Goal: Task Accomplishment & Management: Manage account settings

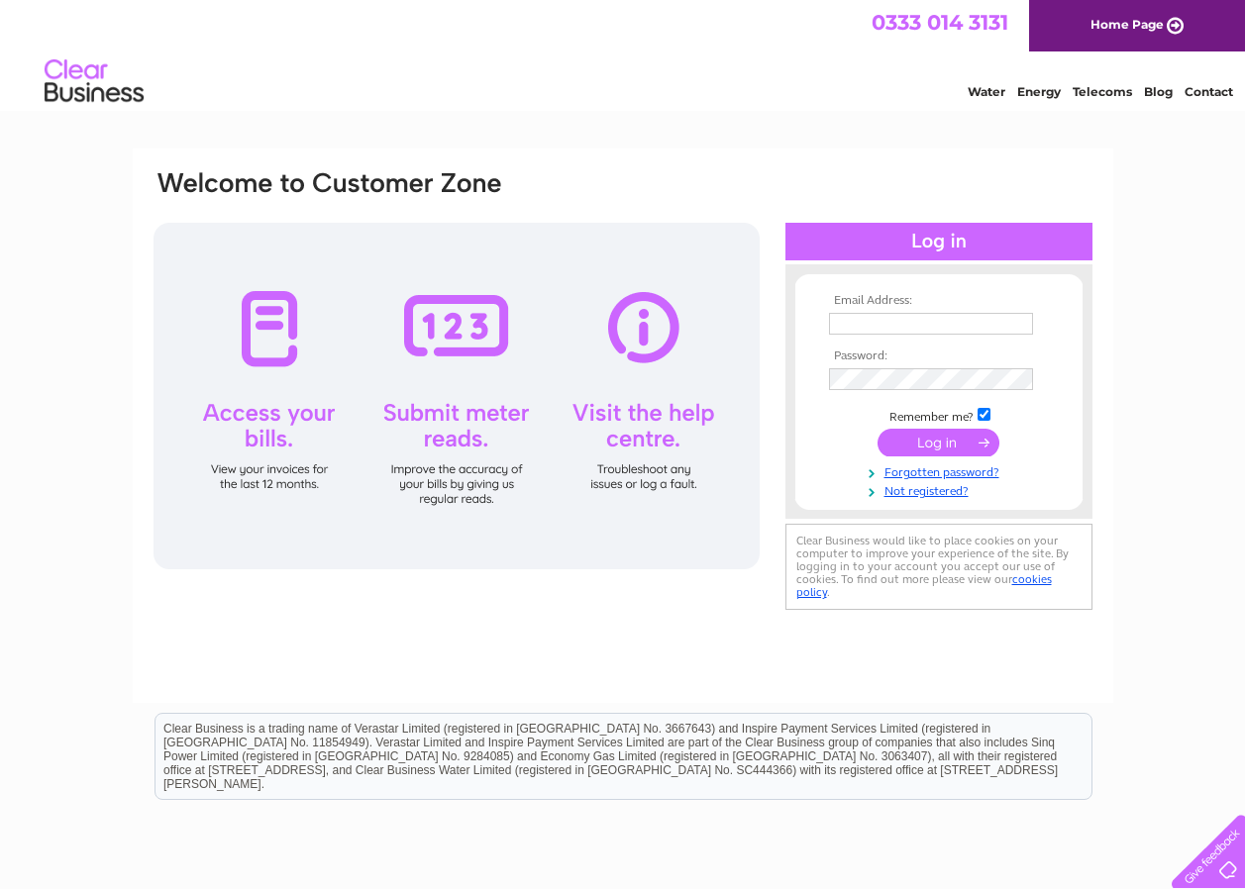
type input "billy.connelly@jamesfrew.co.uk"
drag, startPoint x: 953, startPoint y: 453, endPoint x: 943, endPoint y: 455, distance: 10.1
click at [953, 453] on input "submit" at bounding box center [938, 443] width 122 height 28
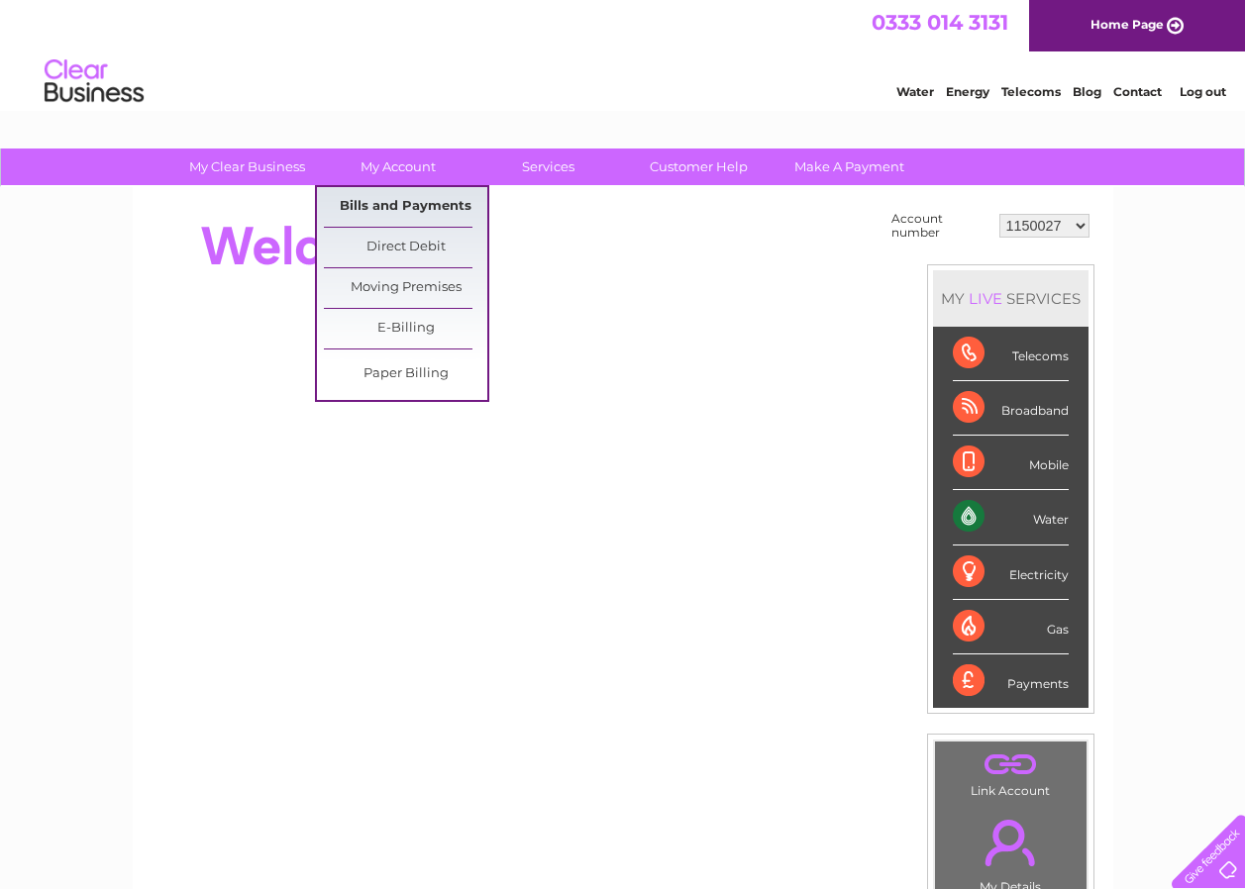
click at [396, 205] on link "Bills and Payments" at bounding box center [405, 207] width 163 height 40
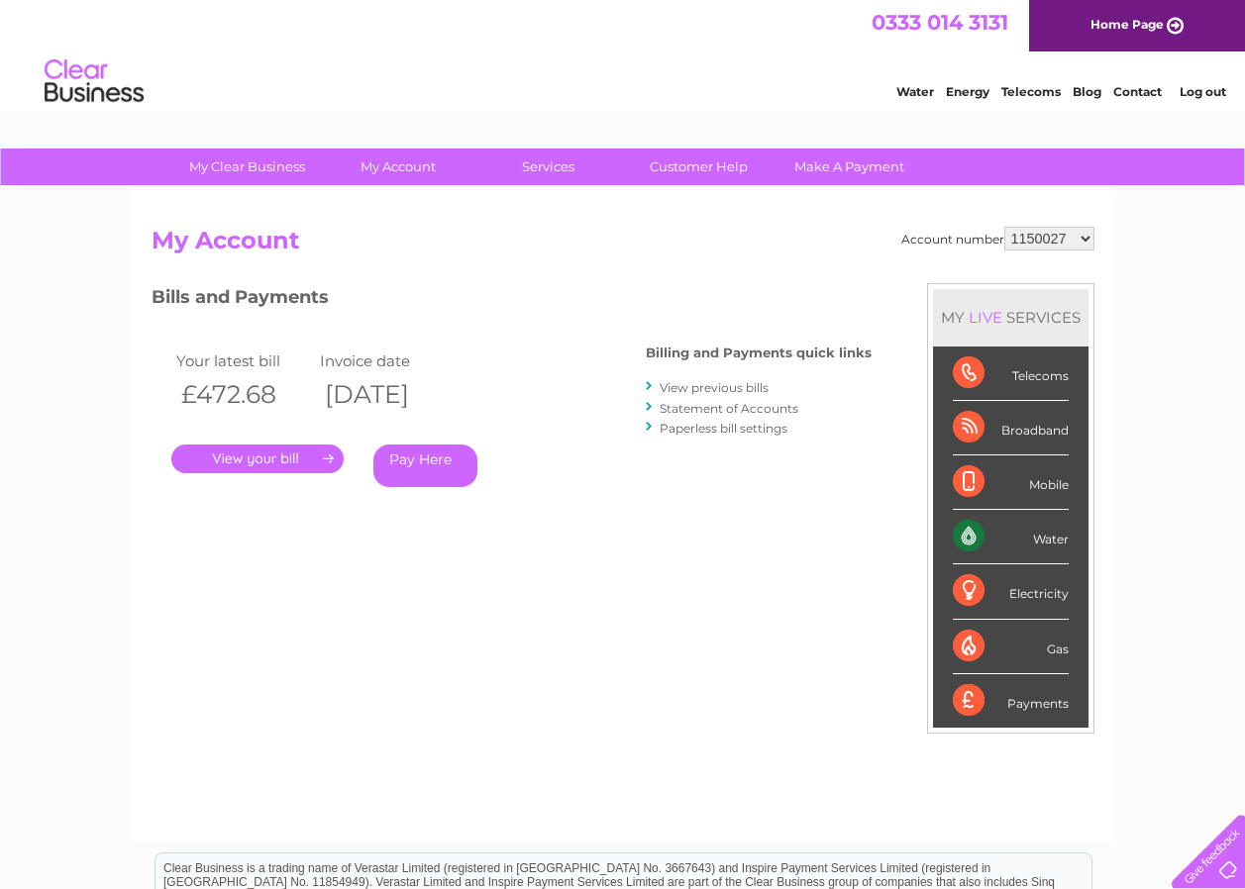
click at [239, 455] on link "." at bounding box center [257, 459] width 172 height 29
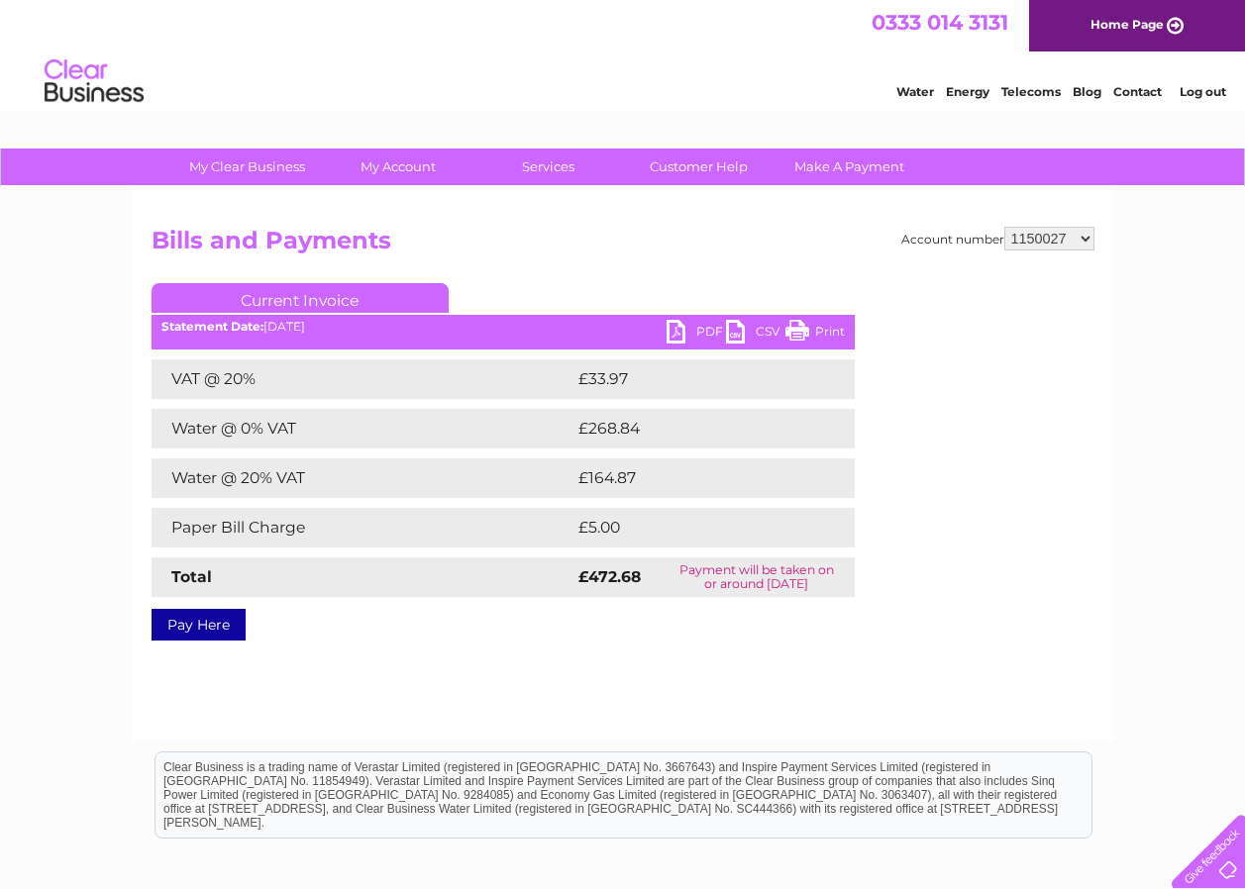
click at [672, 335] on link "PDF" at bounding box center [695, 334] width 59 height 29
click at [1081, 237] on select "1150027 30301190 30316893" at bounding box center [1049, 239] width 90 height 24
select select "30301190"
click at [1004, 227] on select "1150027 30301190 30316893" at bounding box center [1049, 239] width 90 height 24
click at [673, 330] on link "PDF" at bounding box center [695, 334] width 59 height 29
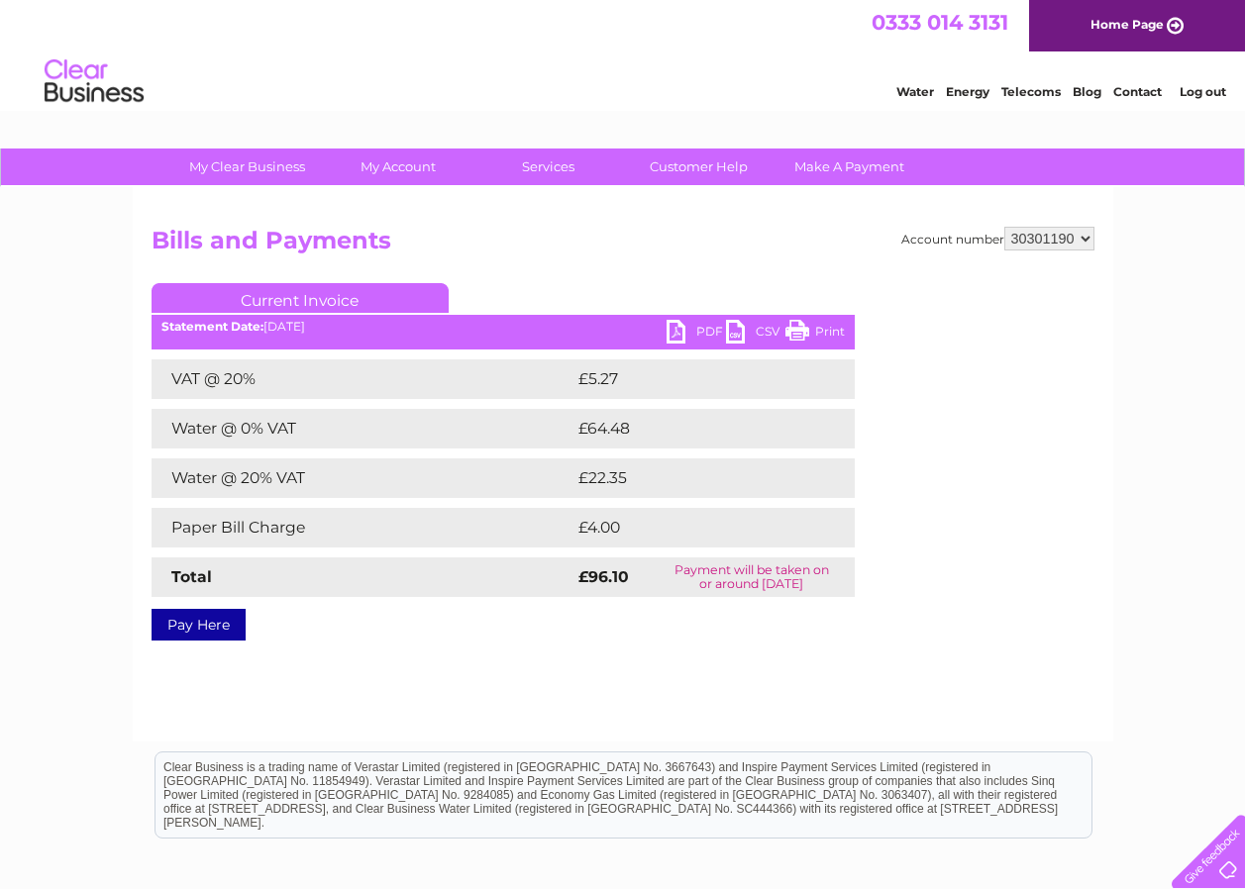
click at [1051, 242] on select "1150027 30301190 30316893" at bounding box center [1049, 239] width 90 height 24
select select "30316893"
click at [1004, 227] on select "1150027 30301190 30316893" at bounding box center [1049, 239] width 90 height 24
click at [692, 328] on link "PDF" at bounding box center [695, 334] width 59 height 29
click at [1196, 82] on li "Log out" at bounding box center [1202, 91] width 59 height 25
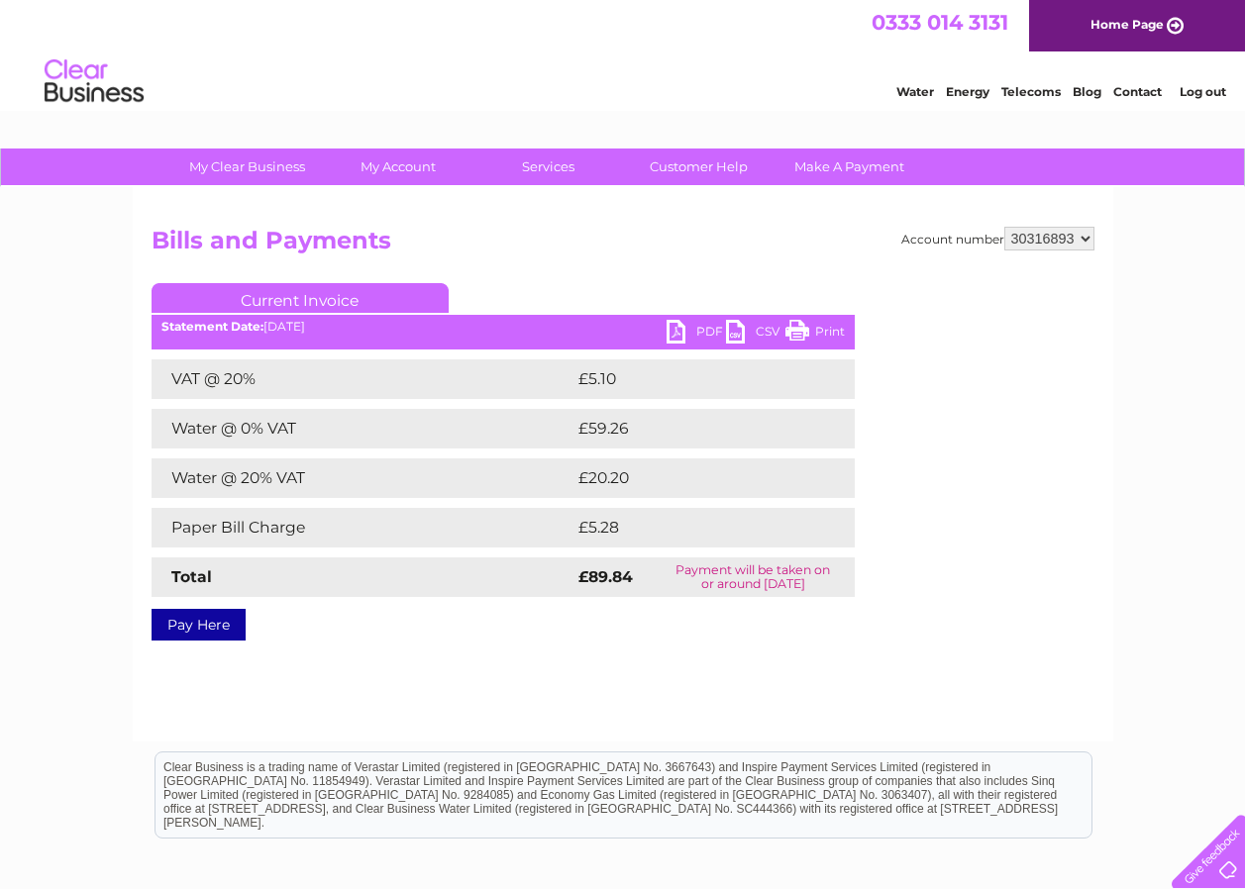
click at [1197, 85] on link "Log out" at bounding box center [1202, 91] width 47 height 15
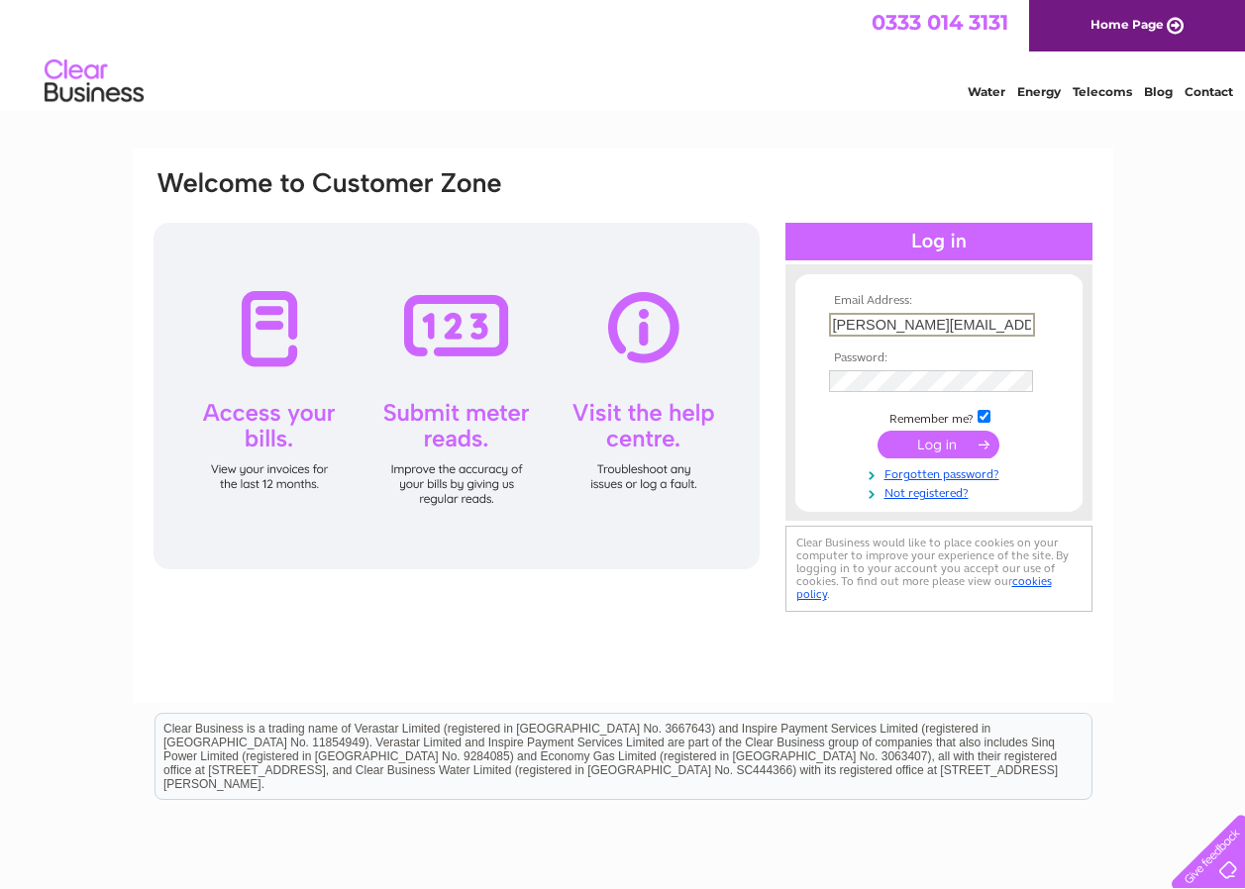
click at [912, 326] on input "[PERSON_NAME][EMAIL_ADDRESS][PERSON_NAME][DOMAIN_NAME]" at bounding box center [932, 325] width 206 height 24
type input "[PERSON_NAME][EMAIL_ADDRESS][PERSON_NAME][DOMAIN_NAME]"
click at [905, 436] on input "submit" at bounding box center [938, 443] width 122 height 28
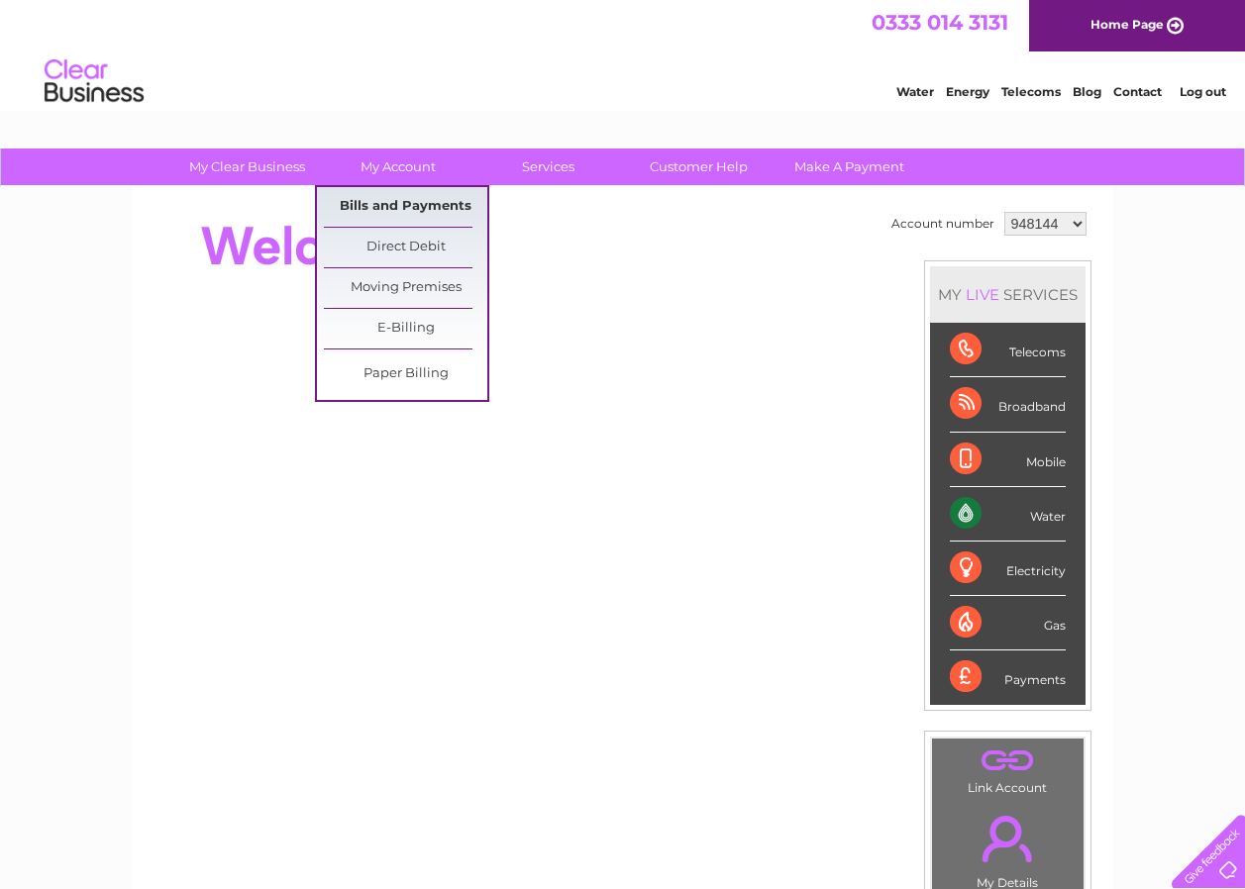
click at [385, 201] on link "Bills and Payments" at bounding box center [405, 207] width 163 height 40
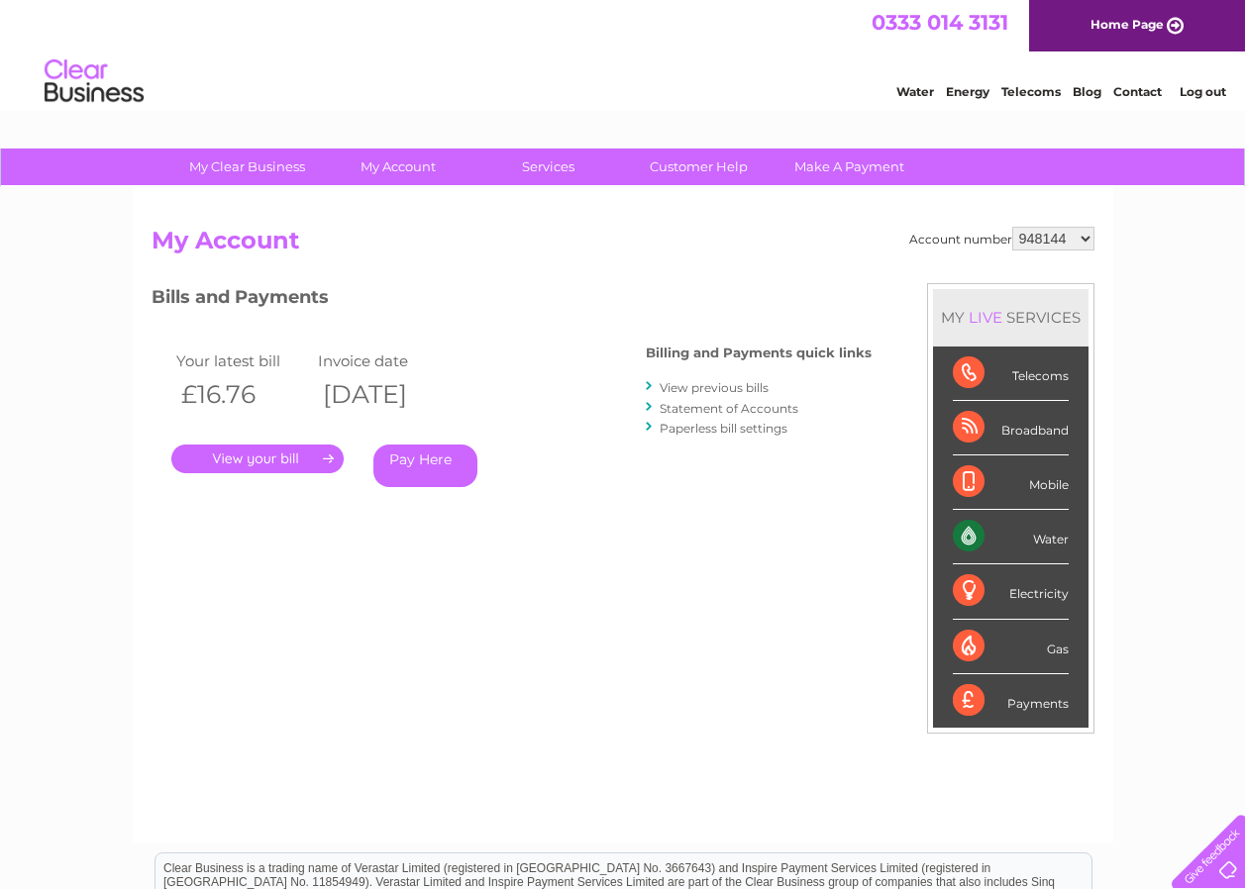
click at [246, 455] on link "." at bounding box center [257, 459] width 172 height 29
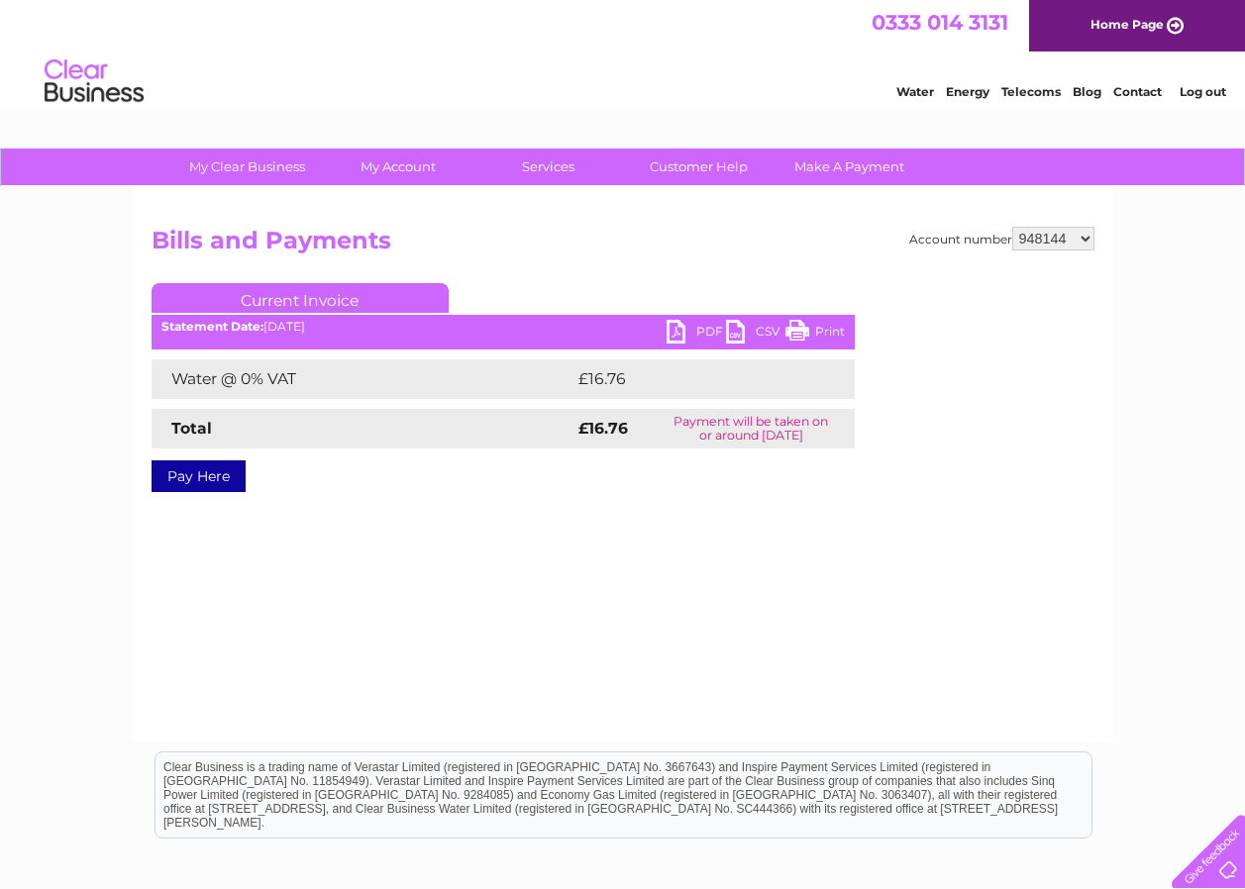
click at [681, 326] on link "PDF" at bounding box center [695, 334] width 59 height 29
click at [1068, 244] on select "948144 1150027" at bounding box center [1053, 239] width 82 height 24
select select "1150027"
click at [1013, 227] on select "948144 1150027" at bounding box center [1053, 239] width 82 height 24
